Goal: Register for event/course

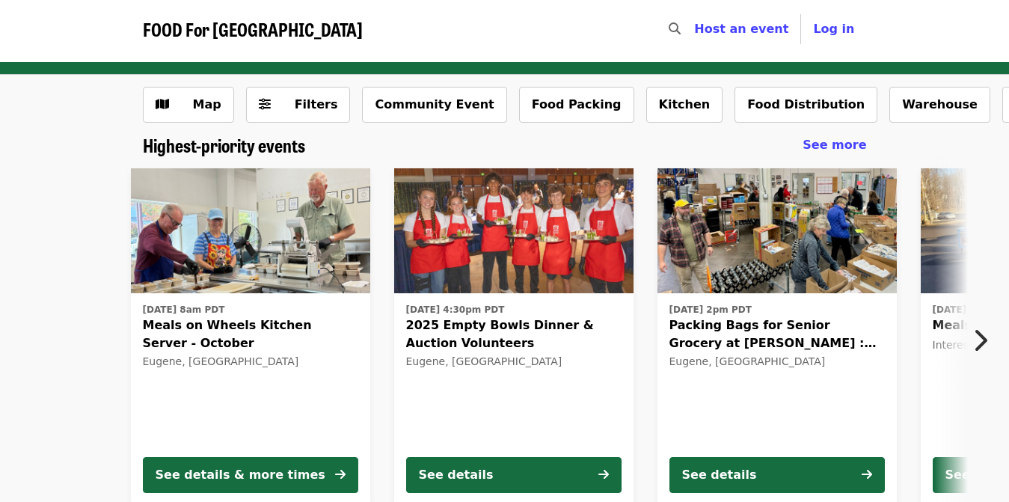
scroll to position [134, 0]
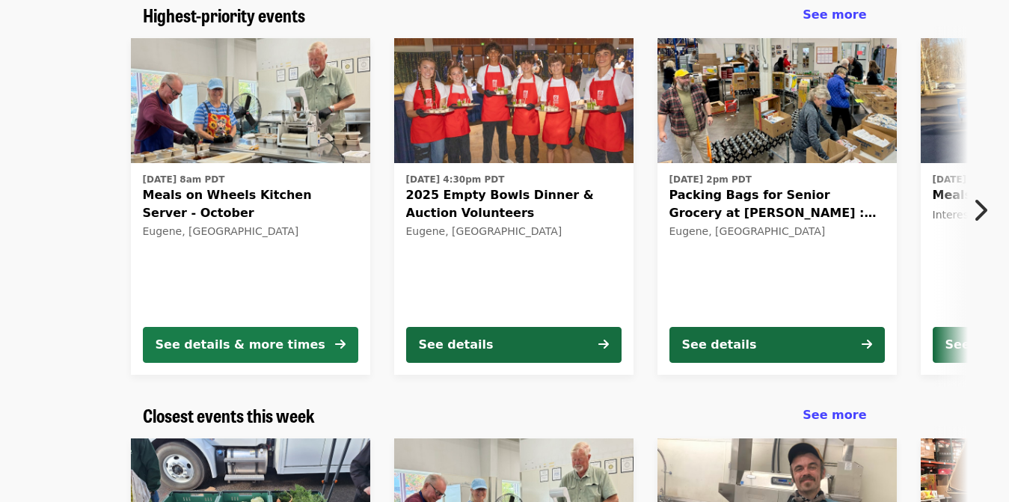
click at [295, 345] on div "See details & more times" at bounding box center [241, 345] width 170 height 18
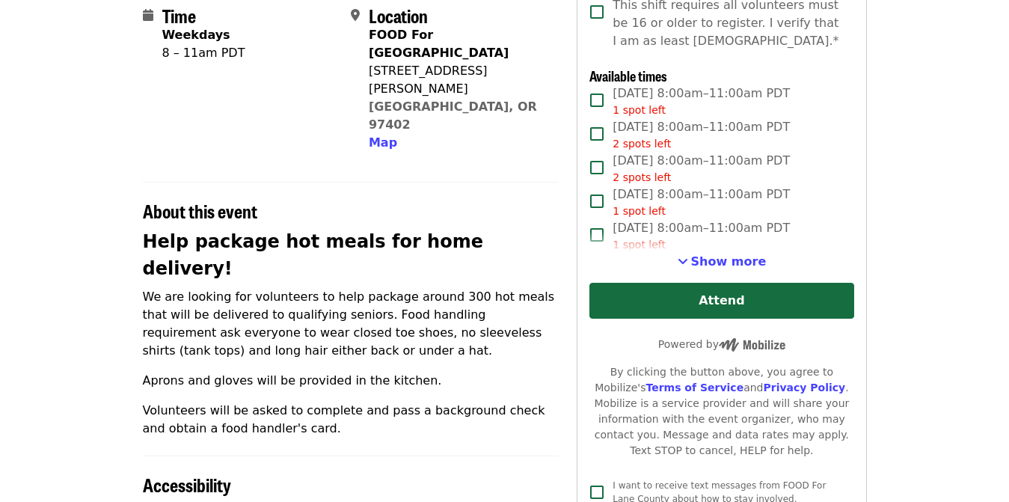
scroll to position [366, 0]
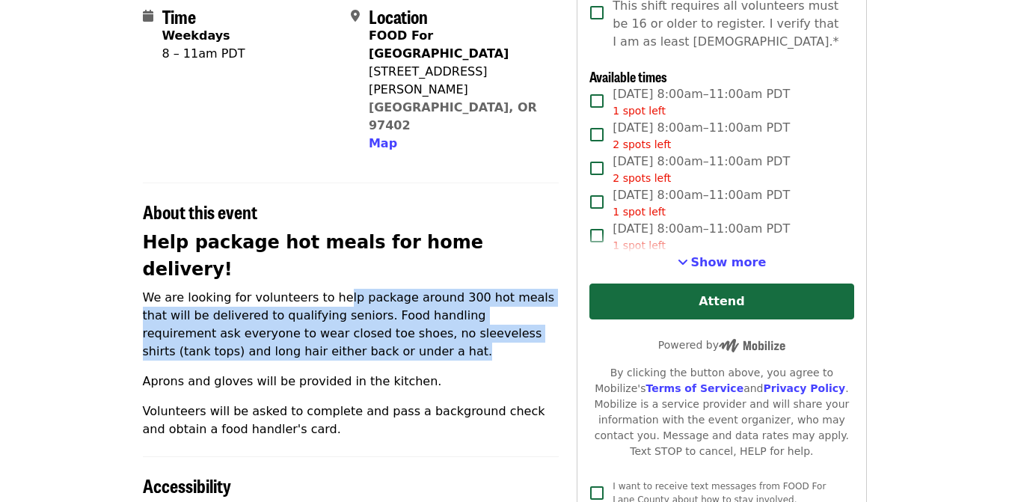
drag, startPoint x: 328, startPoint y: 225, endPoint x: 356, endPoint y: 274, distance: 55.9
click at [356, 289] on p "We are looking for volunteers to help package around 300 hot meals that will be…" at bounding box center [351, 325] width 416 height 72
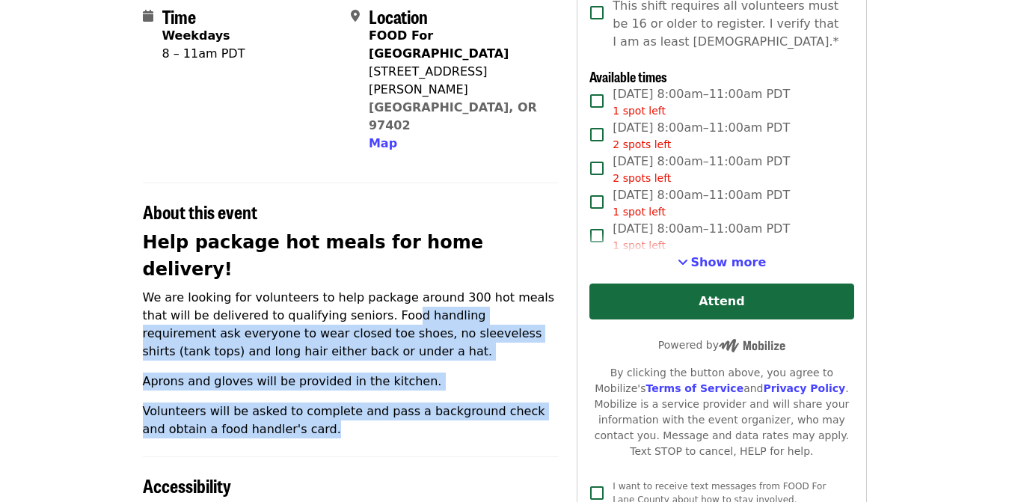
drag, startPoint x: 344, startPoint y: 234, endPoint x: 396, endPoint y: 345, distance: 122.1
click at [397, 345] on div "Help package hot meals for home delivery! We are looking for volunteers to help…" at bounding box center [351, 333] width 416 height 209
click at [396, 402] on p "Volunteers will be asked to complete and pass a background check and obtain a f…" at bounding box center [351, 420] width 416 height 36
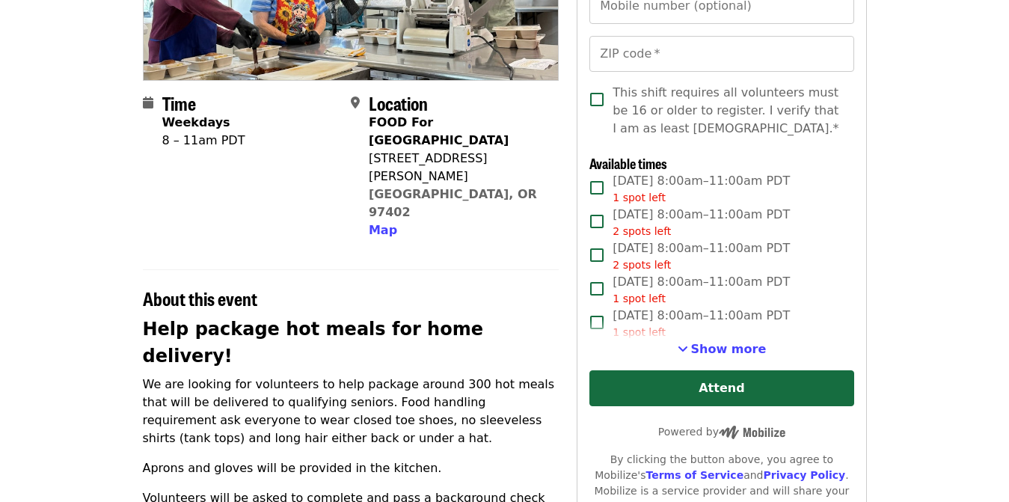
scroll to position [333, 0]
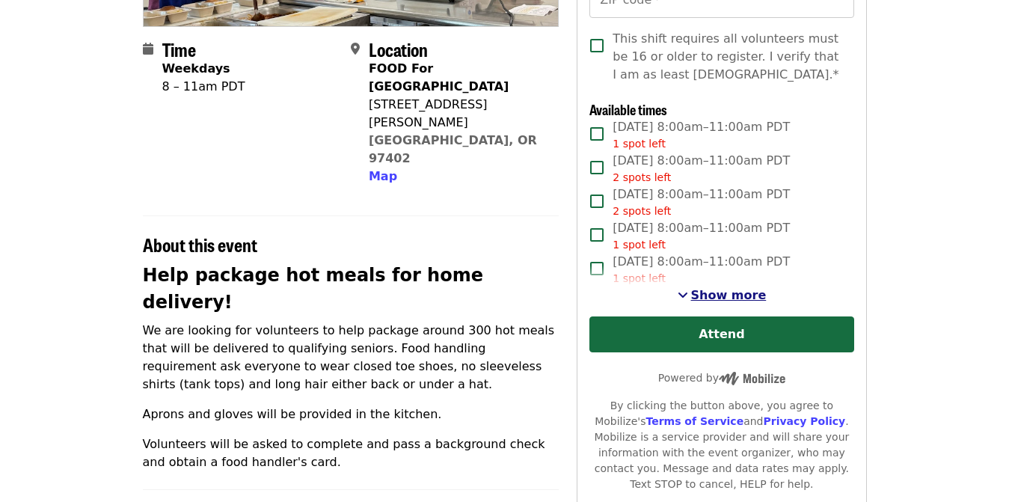
click at [697, 298] on span "Show more" at bounding box center [729, 295] width 76 height 14
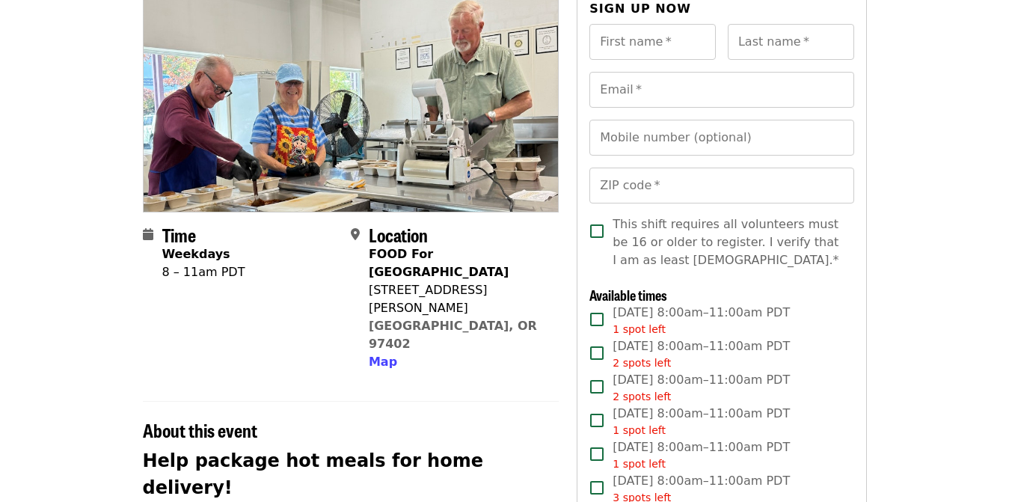
scroll to position [0, 0]
